Goal: Task Accomplishment & Management: Manage account settings

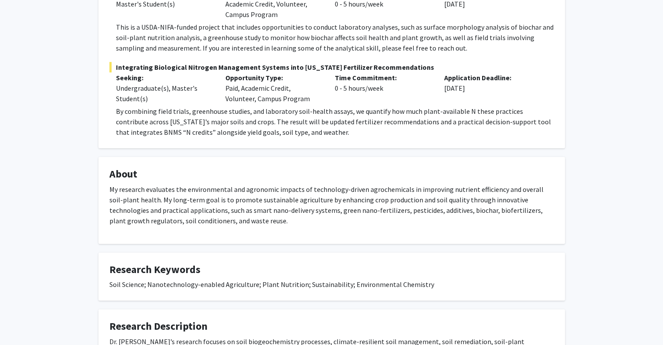
scroll to position [216, 0]
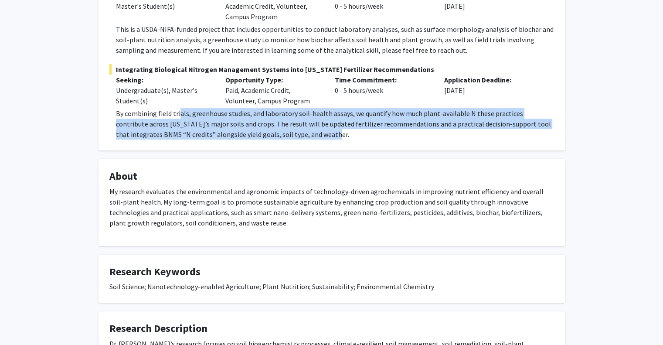
drag, startPoint x: 179, startPoint y: 115, endPoint x: 295, endPoint y: 130, distance: 116.5
click at [295, 130] on p "By combining field trials, greenhouse studies, and laboratory soil-health assay…" at bounding box center [335, 123] width 438 height 31
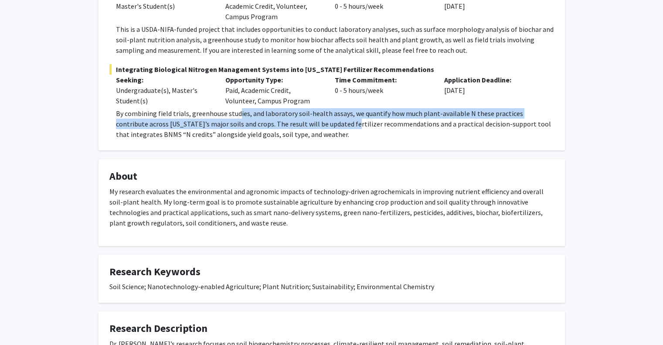
drag, startPoint x: 317, startPoint y: 119, endPoint x: 235, endPoint y: 109, distance: 82.1
click at [235, 109] on p "By combining field trials, greenhouse studies, and laboratory soil-health assay…" at bounding box center [335, 123] width 438 height 31
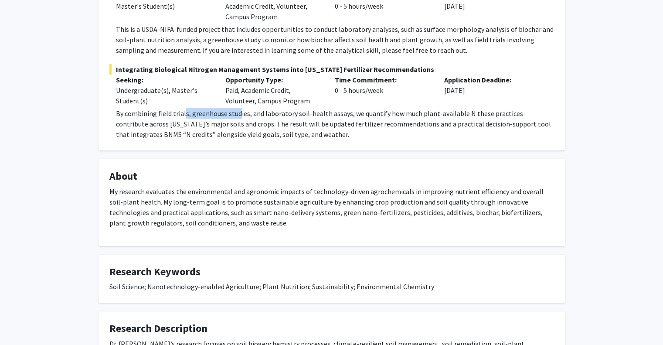
drag, startPoint x: 183, startPoint y: 110, endPoint x: 239, endPoint y: 115, distance: 56.0
click at [239, 115] on p "By combining field trials, greenhouse studies, and laboratory soil-health assay…" at bounding box center [335, 123] width 438 height 31
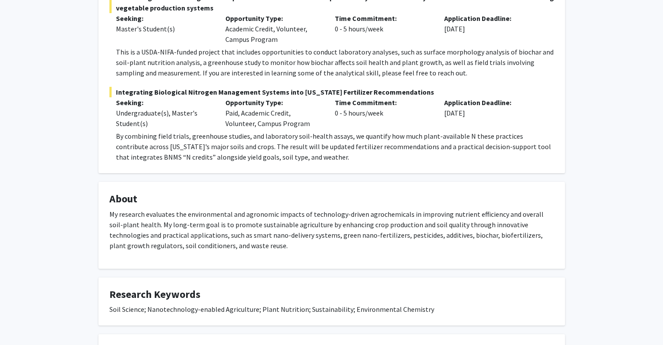
scroll to position [193, 0]
click at [233, 120] on div "Opportunity Type: Paid, Academic Credit, Volunteer, Campus Program" at bounding box center [273, 113] width 109 height 31
drag, startPoint x: 233, startPoint y: 137, endPoint x: 311, endPoint y: 135, distance: 78.5
click at [311, 135] on p "By combining field trials, greenhouse studies, and laboratory soil-health assay…" at bounding box center [335, 146] width 438 height 31
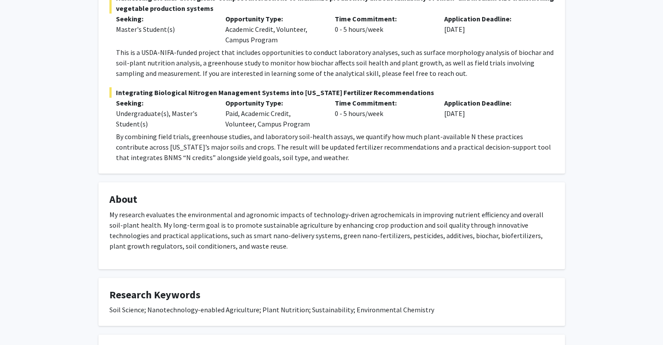
scroll to position [191, 0]
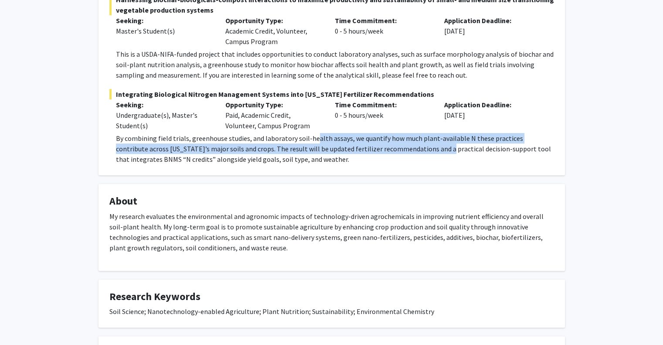
drag, startPoint x: 311, startPoint y: 135, endPoint x: 410, endPoint y: 144, distance: 98.9
click at [410, 144] on p "By combining field trials, greenhouse studies, and laboratory soil-health assay…" at bounding box center [335, 148] width 438 height 31
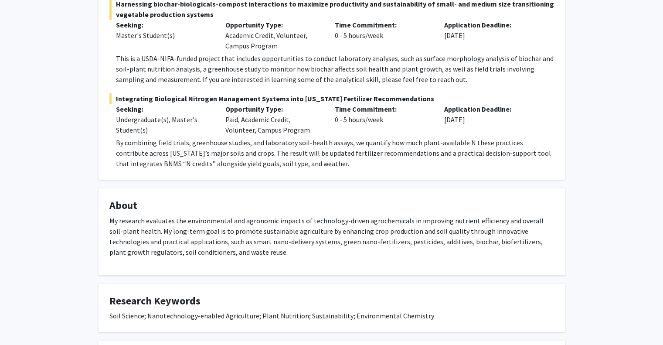
scroll to position [187, 0]
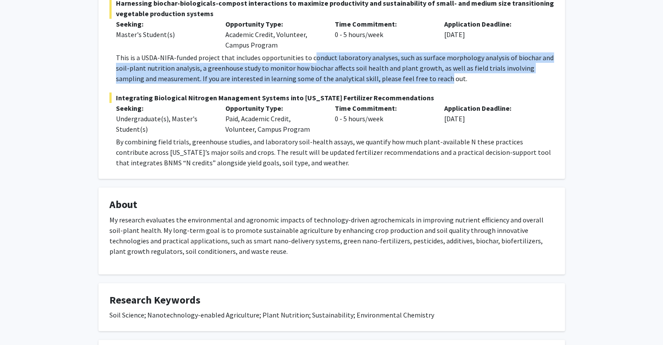
drag, startPoint x: 308, startPoint y: 61, endPoint x: 413, endPoint y: 73, distance: 106.2
click at [413, 73] on p "This is a USDA-NIFA-funded project that includes opportunities to conduct labor…" at bounding box center [335, 67] width 438 height 31
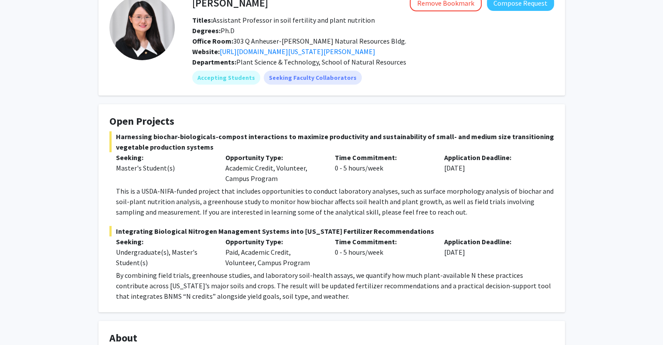
scroll to position [0, 0]
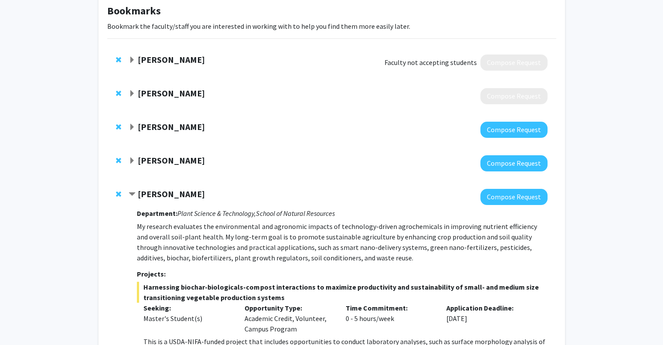
click at [160, 192] on strong "[PERSON_NAME]" at bounding box center [171, 193] width 67 height 11
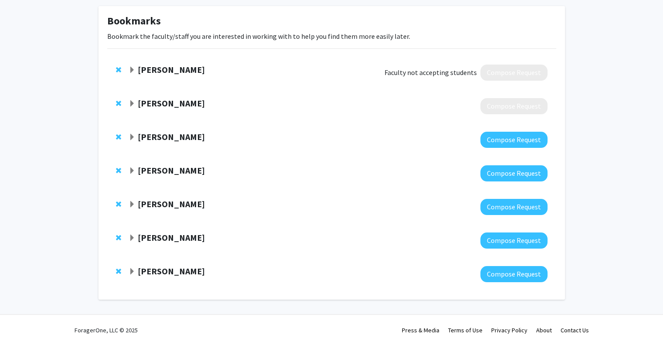
click at [119, 68] on span "Remove Cory Brodack from bookmarks" at bounding box center [118, 69] width 5 height 7
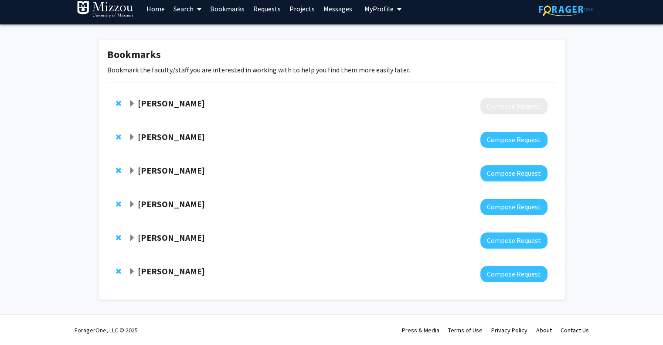
click at [156, 137] on strong "Nicholas Gaspelin" at bounding box center [171, 136] width 67 height 11
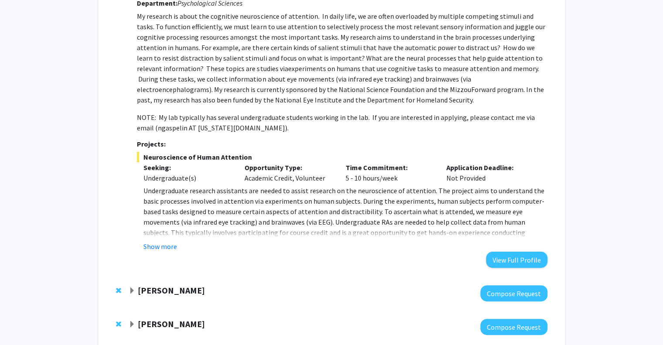
scroll to position [161, 0]
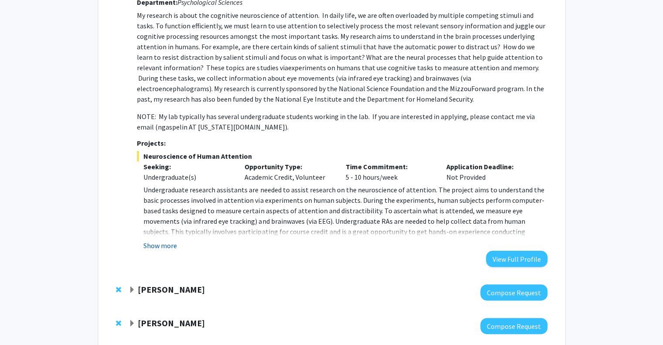
click at [166, 246] on button "Show more" at bounding box center [160, 245] width 34 height 10
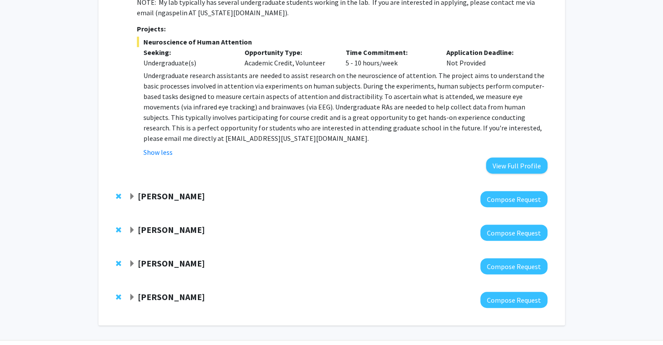
scroll to position [279, 0]
